Goal: Use online tool/utility: Utilize a website feature to perform a specific function

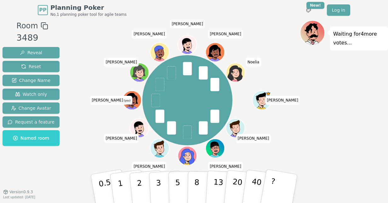
click at [144, 185] on button "2" at bounding box center [147, 195] width 36 height 50
click at [157, 185] on p "3" at bounding box center [159, 195] width 7 height 34
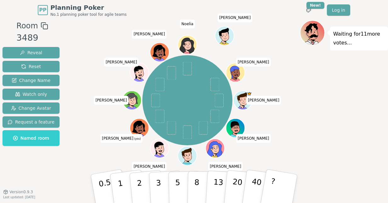
click at [145, 185] on button "2" at bounding box center [147, 195] width 36 height 50
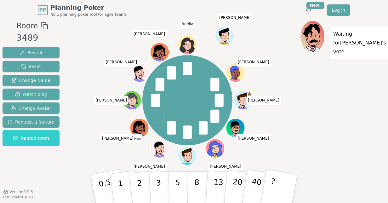
click at [139, 190] on p "2" at bounding box center [141, 195] width 8 height 34
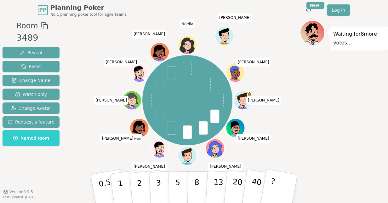
click at [120, 184] on p "1" at bounding box center [121, 195] width 9 height 34
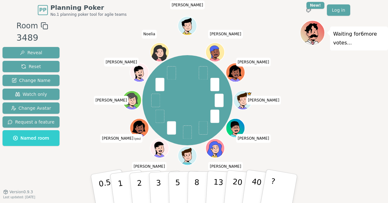
click at [139, 184] on p "2" at bounding box center [141, 195] width 8 height 34
